Goal: Find specific page/section: Find specific page/section

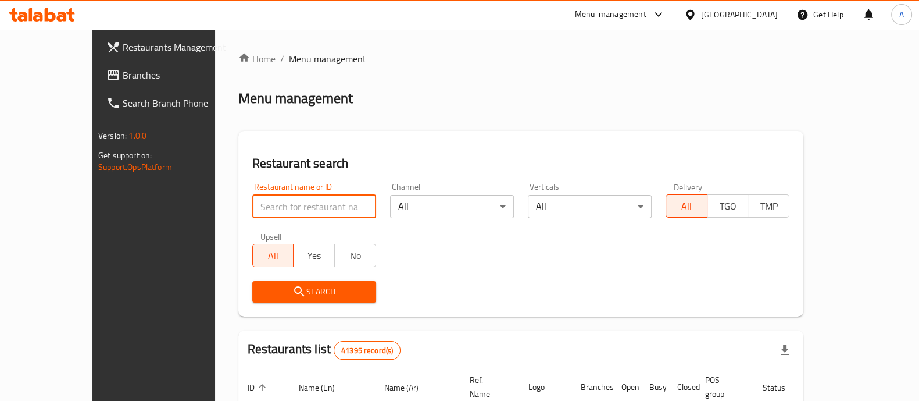
type input "v"
click at [273, 209] on input "v" at bounding box center [314, 206] width 124 height 23
click button "Search" at bounding box center [314, 292] width 124 height 22
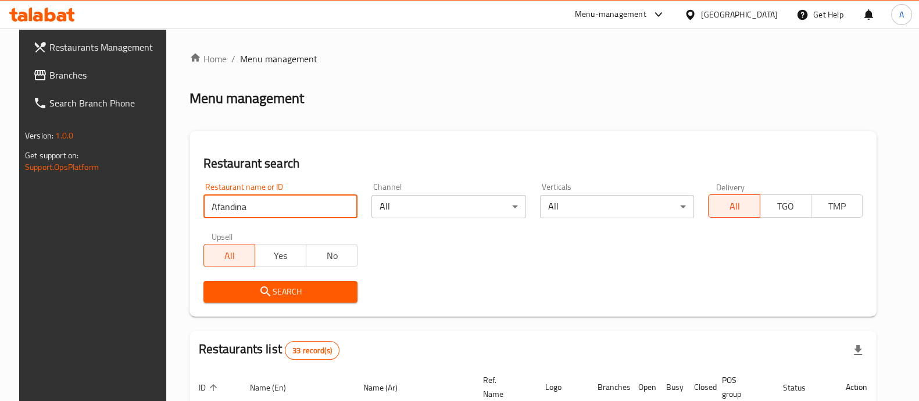
click at [256, 212] on input "Afandina" at bounding box center [280, 206] width 155 height 23
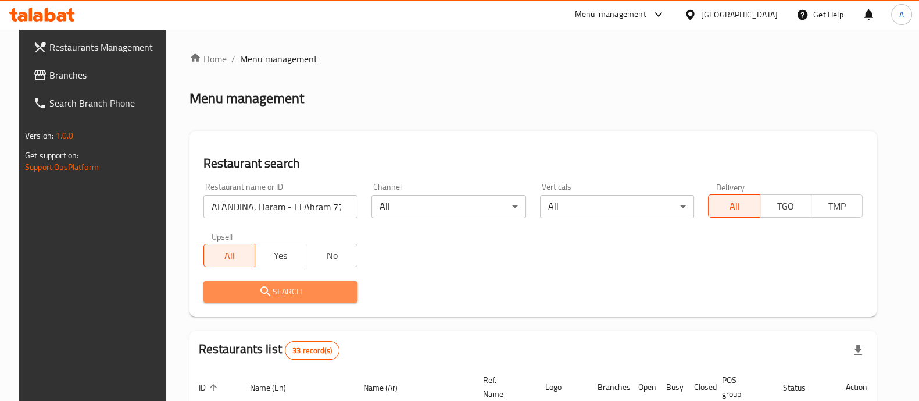
click at [292, 300] on button "Search" at bounding box center [280, 292] width 155 height 22
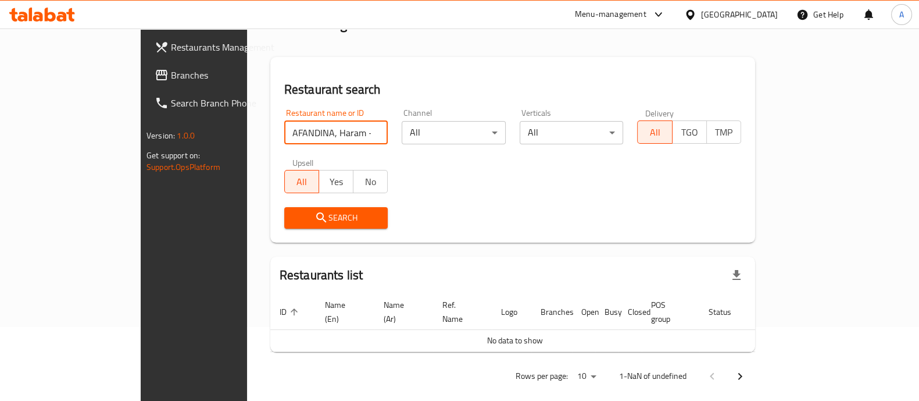
scroll to position [0, 12]
drag, startPoint x: 244, startPoint y: 129, endPoint x: 732, endPoint y: 185, distance: 491.5
click at [732, 185] on div "Restaurant name or ID AFANDINA, Haram - El Ahram 776607 Restaurant name or ID C…" at bounding box center [512, 169] width 471 height 134
type input "AFANDINA"
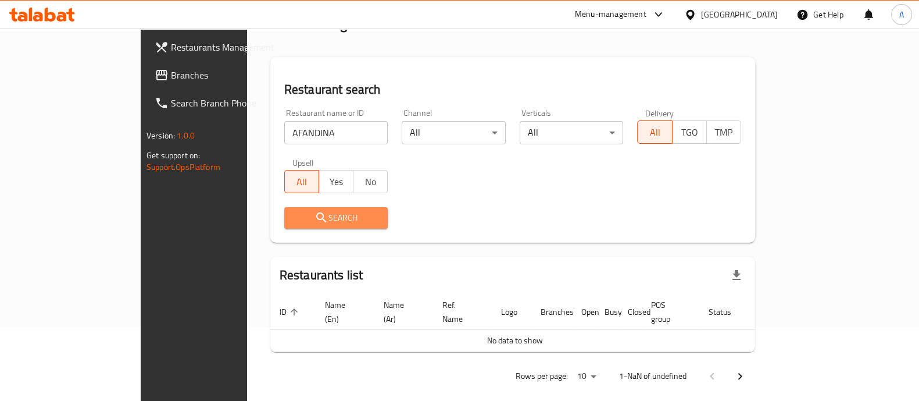
click at [294, 219] on span "Search" at bounding box center [336, 217] width 85 height 15
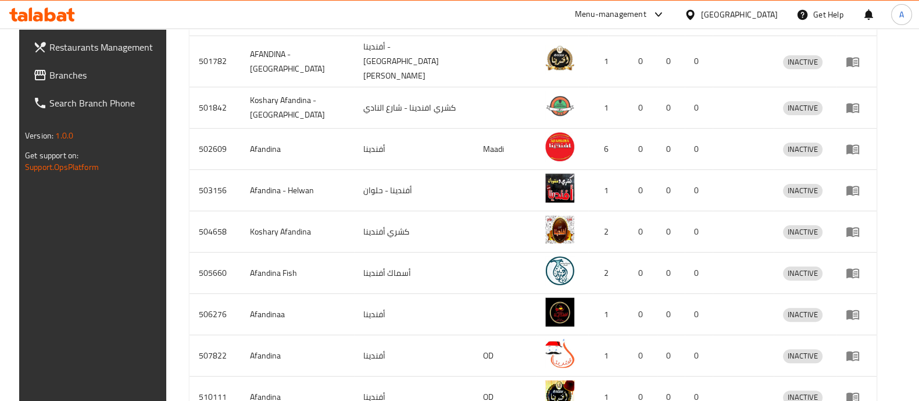
scroll to position [480, 0]
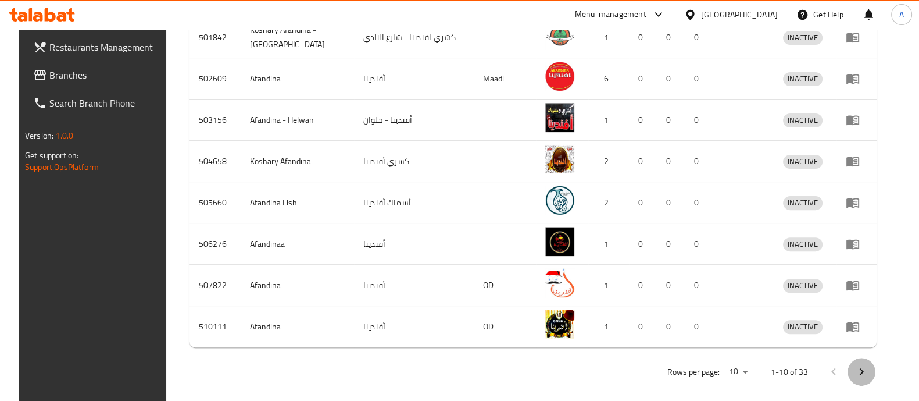
click at [864, 368] on icon "Next page" at bounding box center [862, 371] width 4 height 7
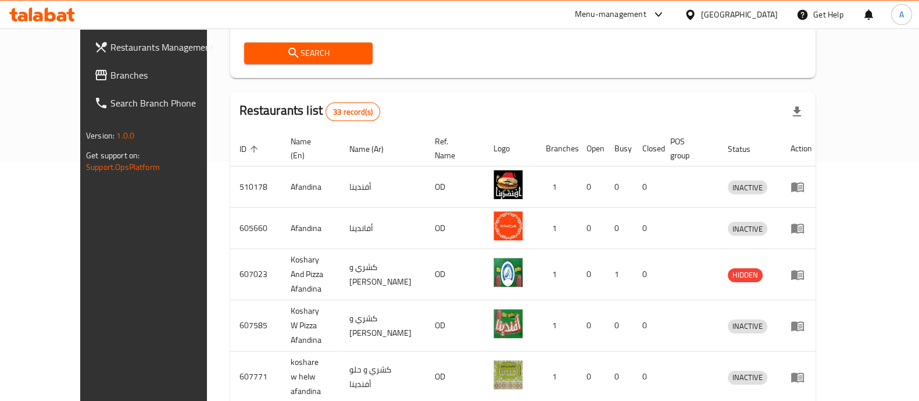
scroll to position [467, 0]
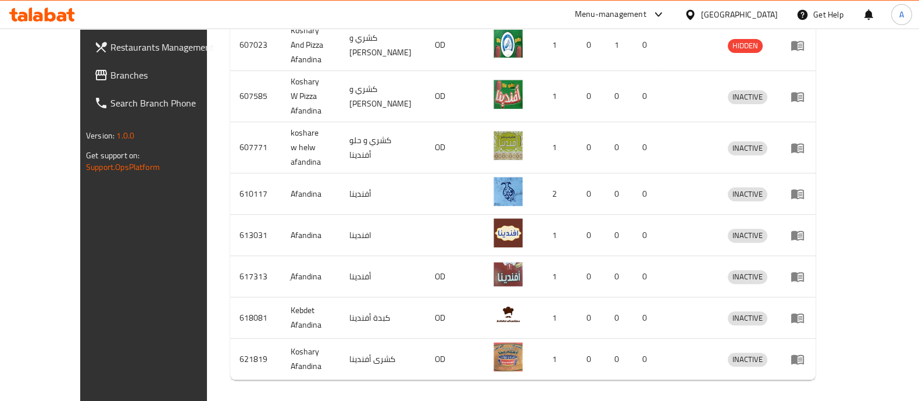
click at [807, 397] on icon "Next page" at bounding box center [800, 404] width 14 height 14
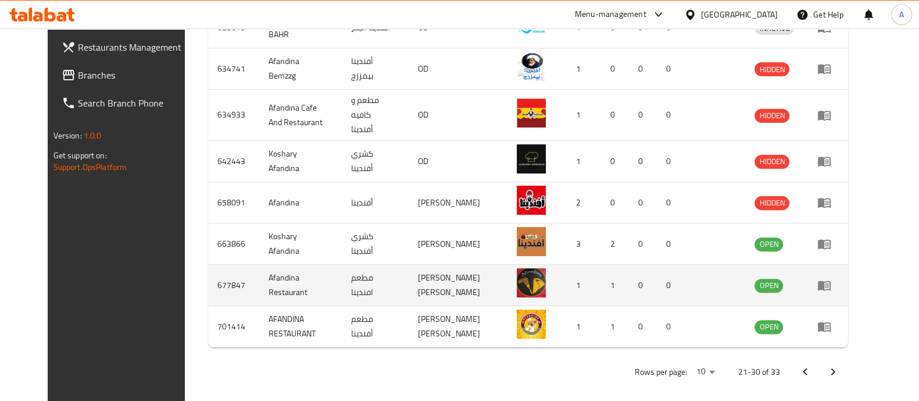
scroll to position [0, 0]
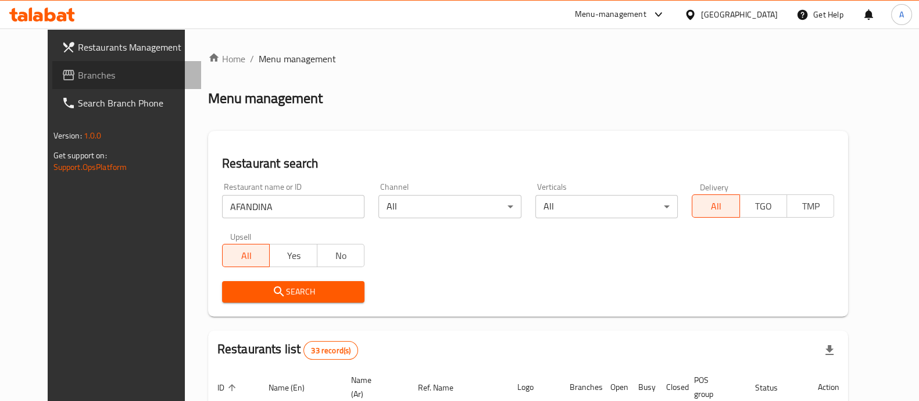
click at [67, 65] on link "Branches" at bounding box center [126, 75] width 149 height 28
